Goal: Information Seeking & Learning: Understand process/instructions

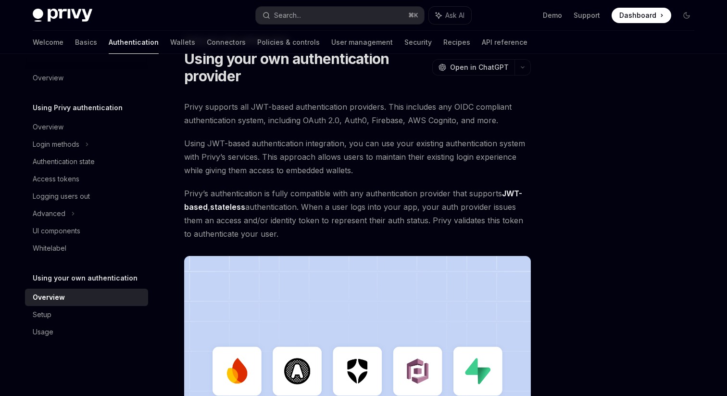
scroll to position [289, 0]
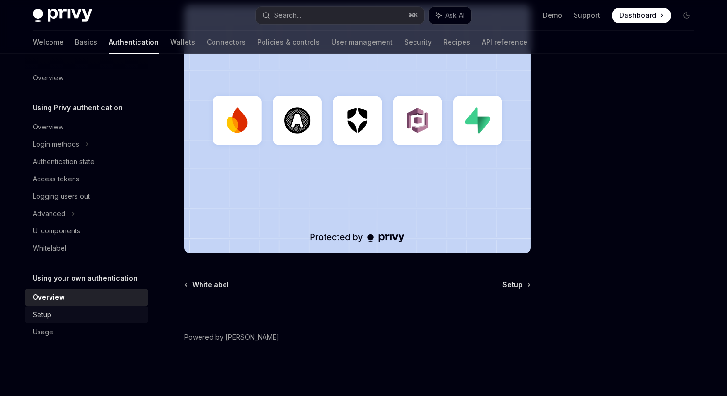
click at [58, 317] on div "Setup" at bounding box center [88, 315] width 110 height 12
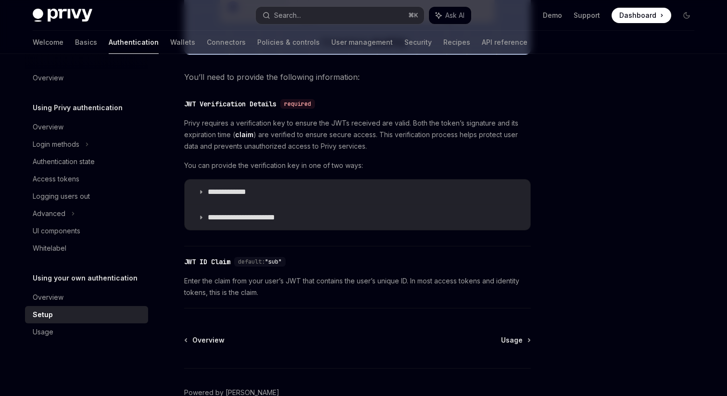
scroll to position [440, 0]
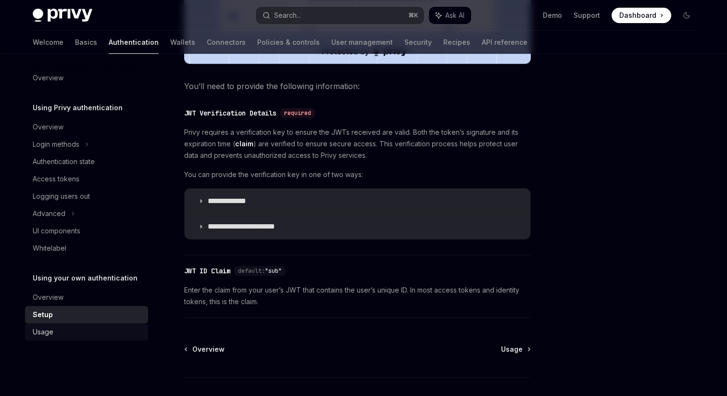
click at [81, 330] on div "Usage" at bounding box center [88, 332] width 110 height 12
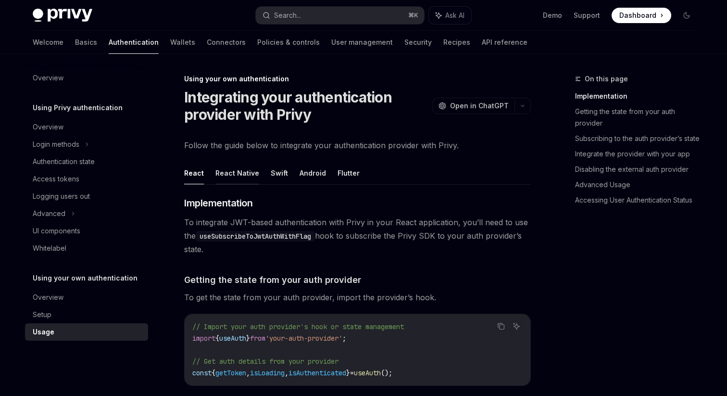
click at [236, 178] on button "React Native" at bounding box center [237, 173] width 44 height 23
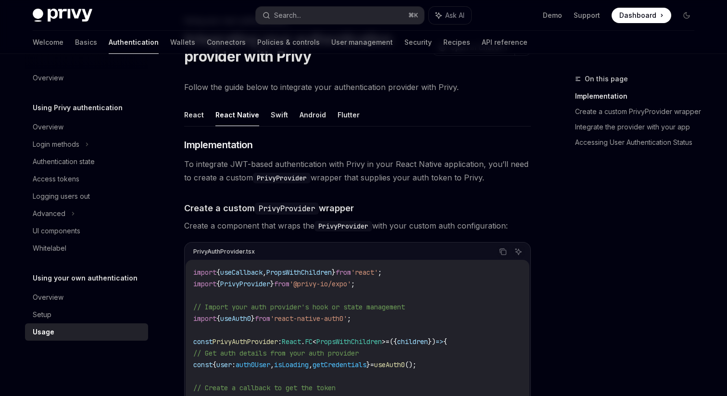
scroll to position [60, 0]
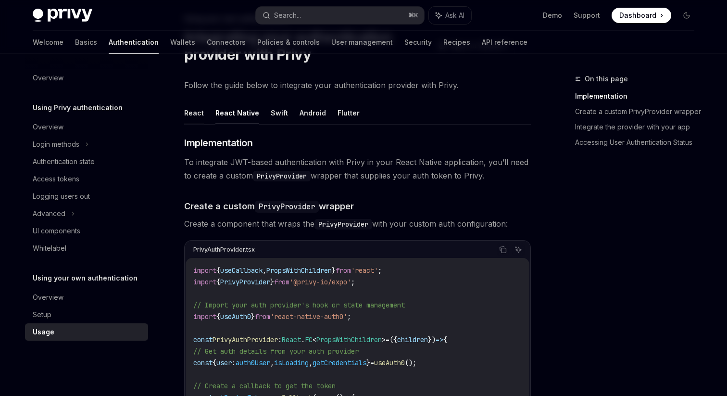
click at [192, 110] on button "React" at bounding box center [194, 112] width 20 height 23
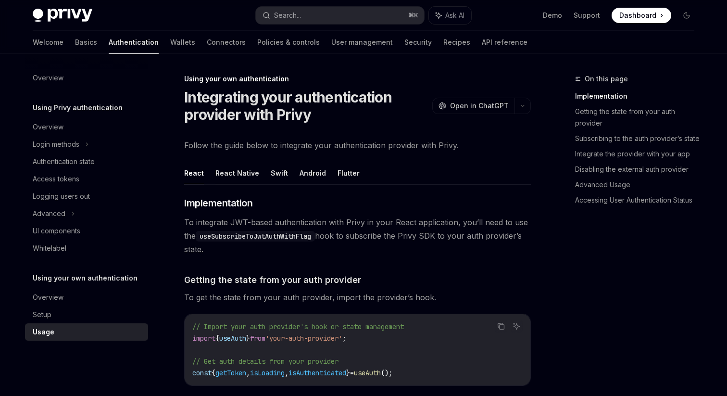
click at [235, 175] on button "React Native" at bounding box center [237, 173] width 44 height 23
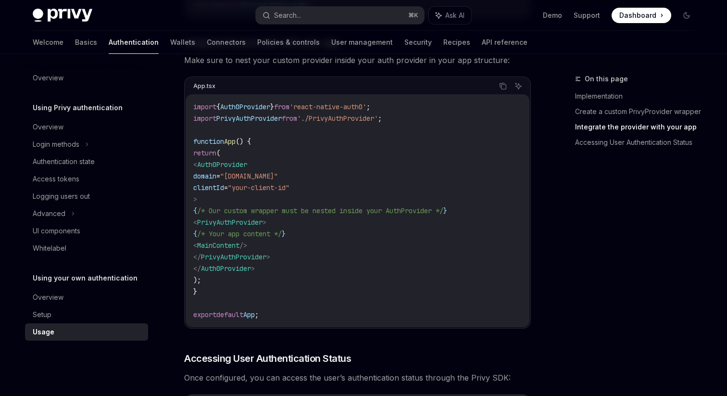
scroll to position [775, 0]
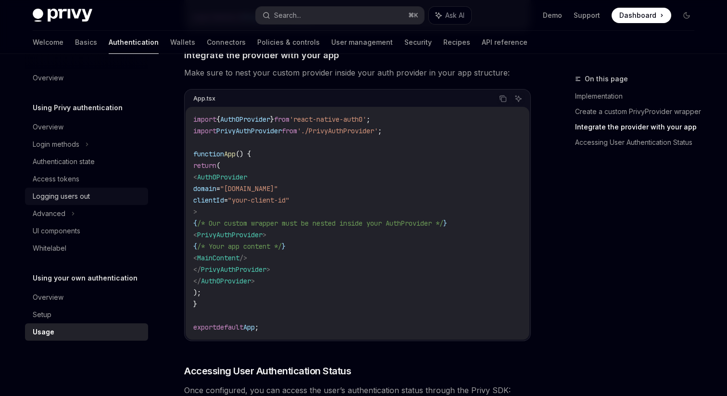
click at [66, 196] on div "Logging users out" at bounding box center [61, 196] width 57 height 12
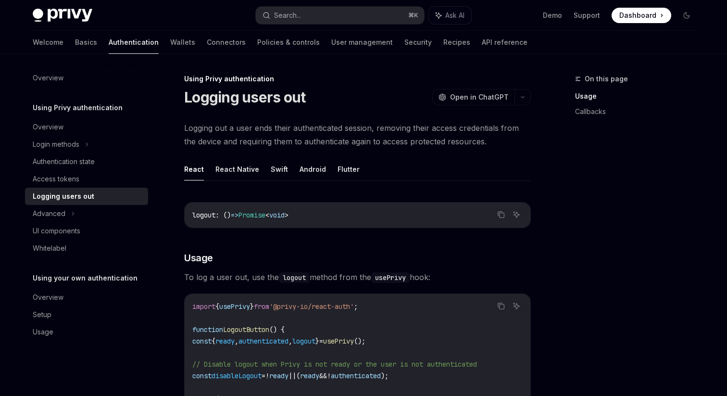
scroll to position [18, 0]
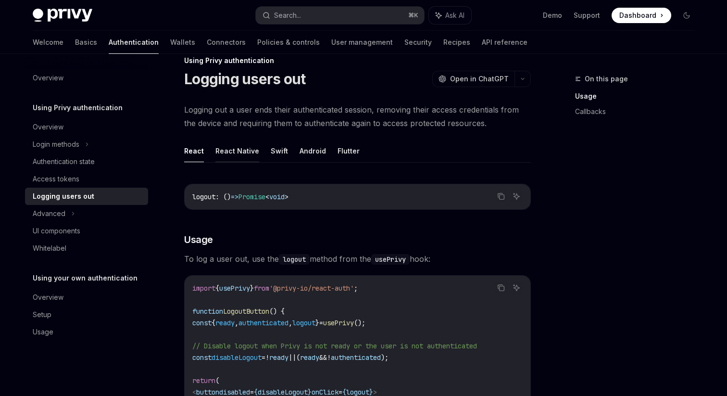
click at [231, 150] on button "React Native" at bounding box center [237, 150] width 44 height 23
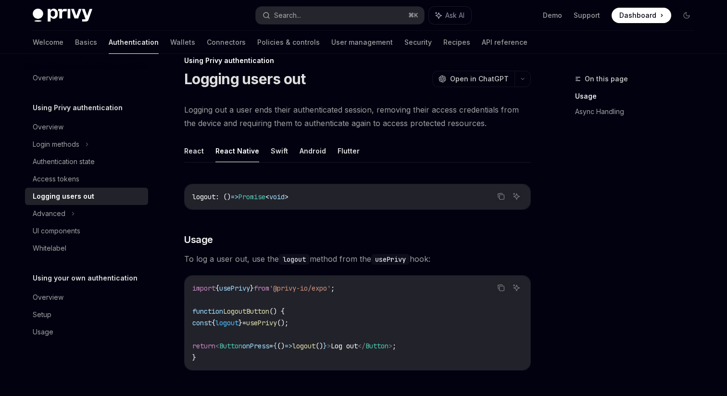
click at [203, 197] on span "logout" at bounding box center [203, 196] width 23 height 9
copy span "logout"
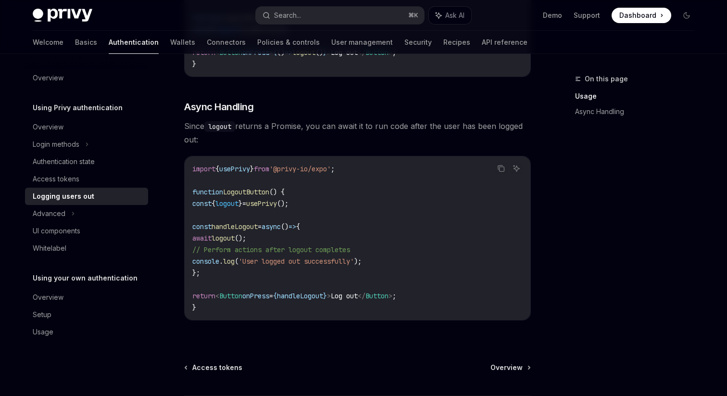
scroll to position [310, 0]
click at [235, 240] on span "logout" at bounding box center [223, 239] width 23 height 9
copy span "logout"
click at [57, 212] on div "Advanced" at bounding box center [49, 214] width 33 height 12
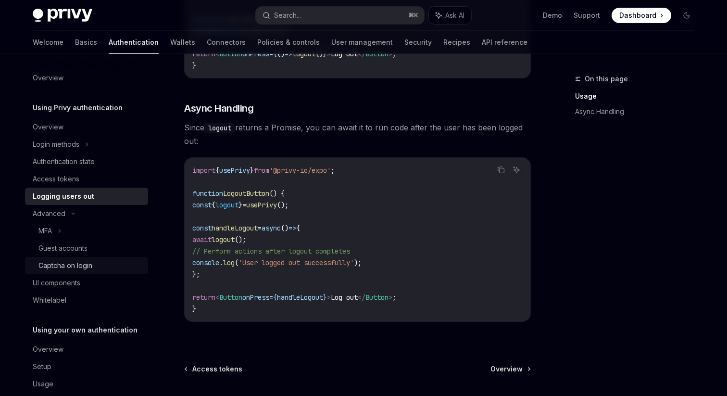
scroll to position [16, 0]
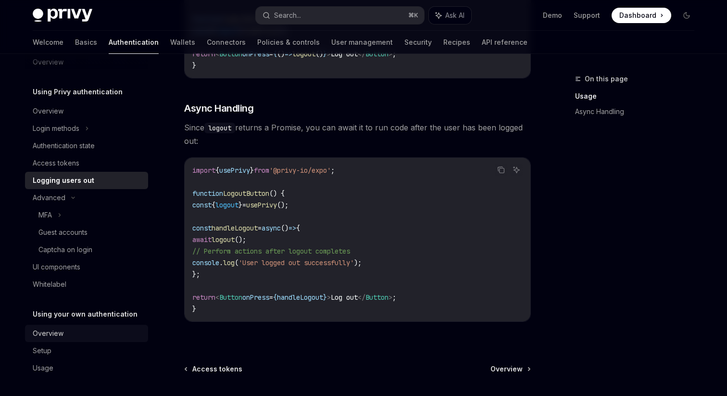
click at [53, 333] on div "Overview" at bounding box center [48, 334] width 31 height 12
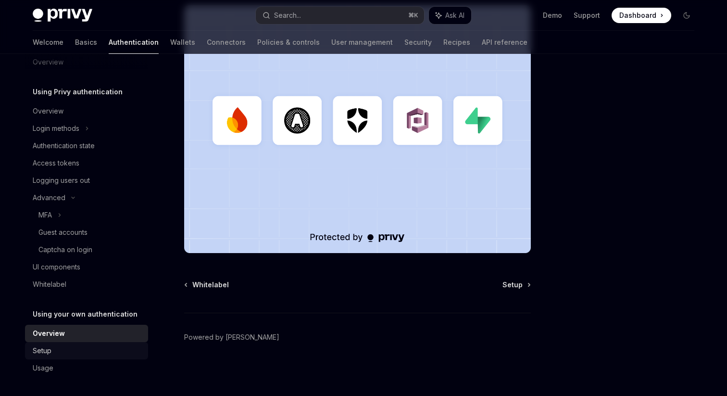
click at [49, 348] on div "Setup" at bounding box center [42, 351] width 19 height 12
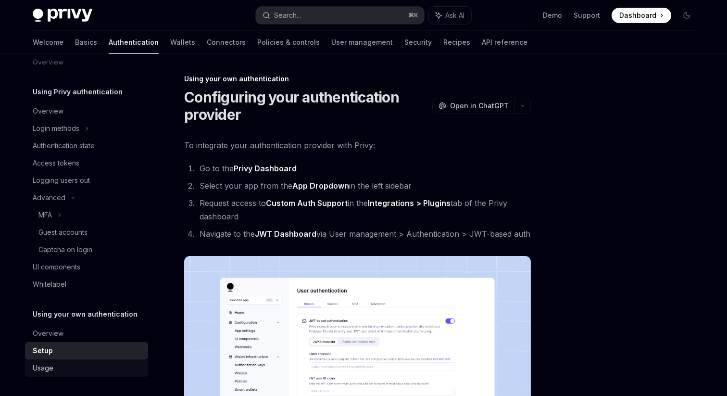
click at [50, 371] on div "Usage" at bounding box center [43, 368] width 21 height 12
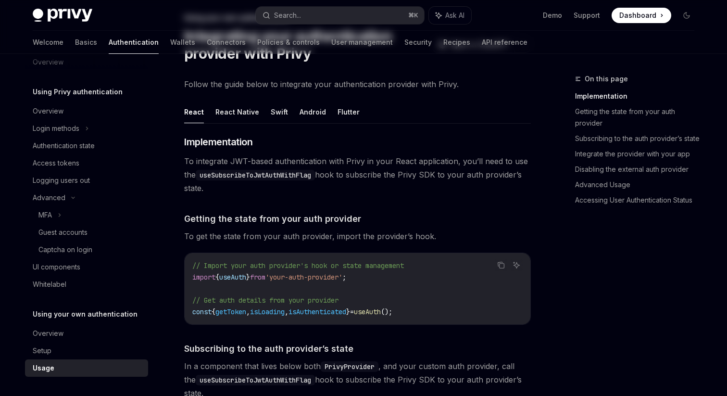
scroll to position [63, 0]
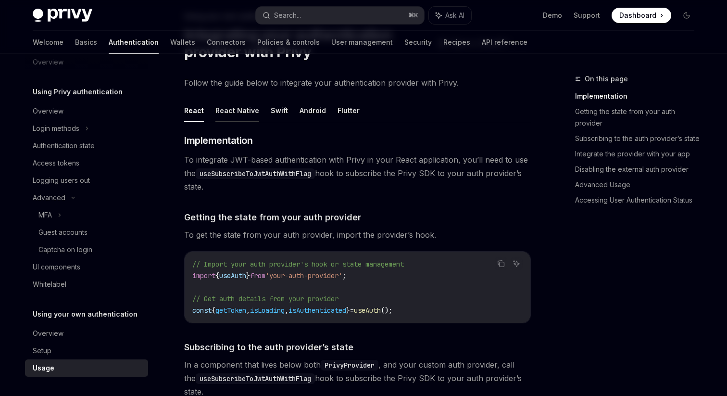
click at [242, 112] on button "React Native" at bounding box center [237, 110] width 44 height 23
type textarea "*"
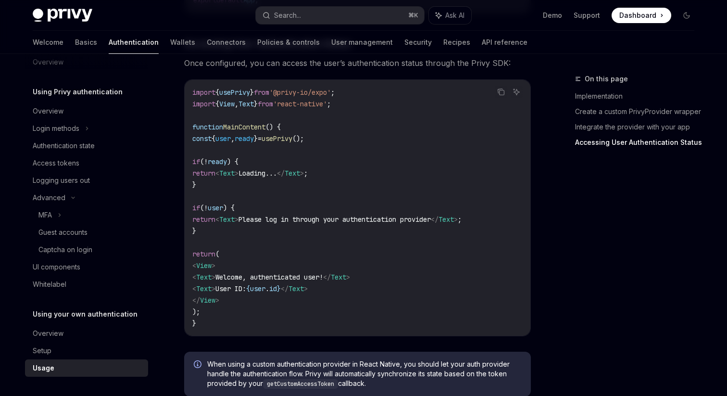
scroll to position [1264, 0]
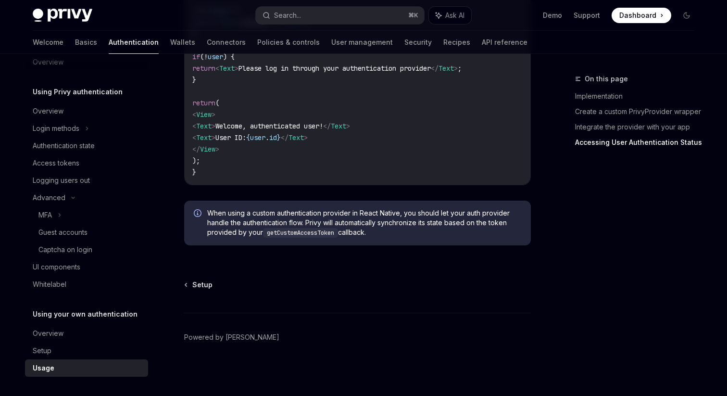
drag, startPoint x: 205, startPoint y: 213, endPoint x: 395, endPoint y: 231, distance: 190.4
click at [395, 231] on div "When using a custom authentication provider in React Native, you should let you…" at bounding box center [357, 223] width 347 height 45
copy span "When using a custom authentication provider in React Native, you should let you…"
click at [290, 227] on span "When using a custom authentication provider in React Native, you should let you…" at bounding box center [364, 222] width 314 height 29
copy code "getCustomAccessToken"
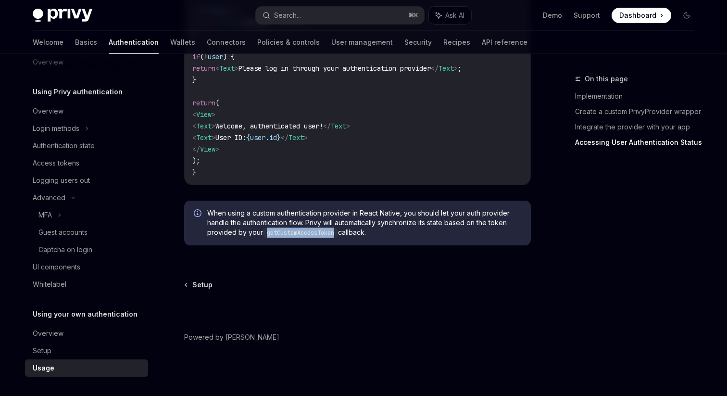
drag, startPoint x: 267, startPoint y: 233, endPoint x: 341, endPoint y: 233, distance: 73.6
click at [338, 233] on code "getCustomAccessToken" at bounding box center [300, 233] width 75 height 10
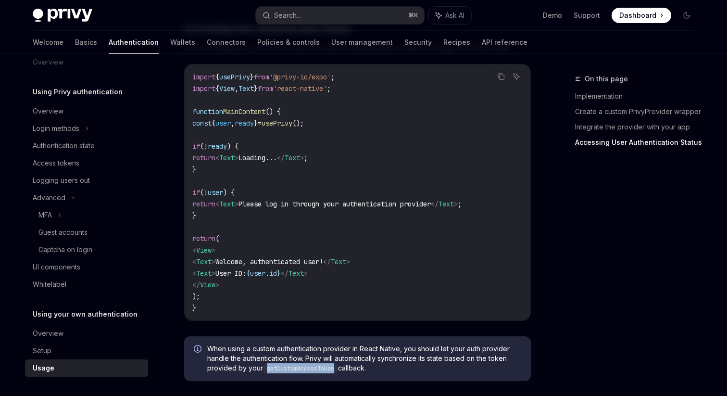
scroll to position [1113, 0]
